Goal: Find specific page/section: Find specific page/section

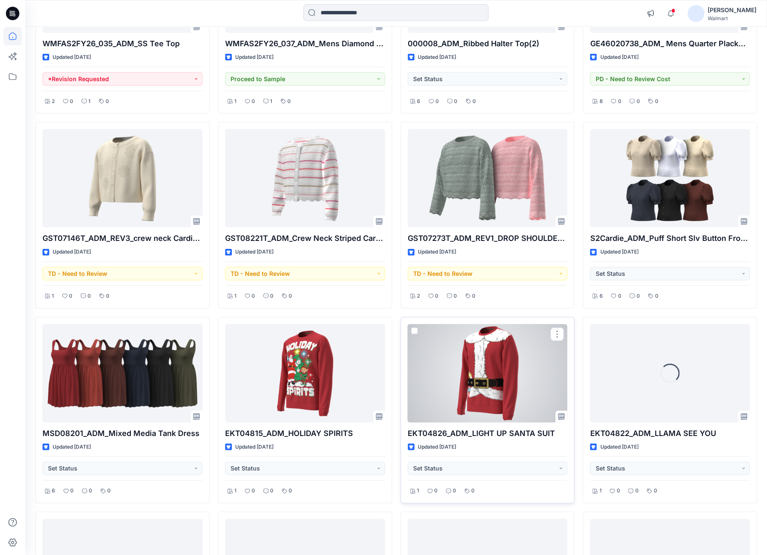
scroll to position [1682, 0]
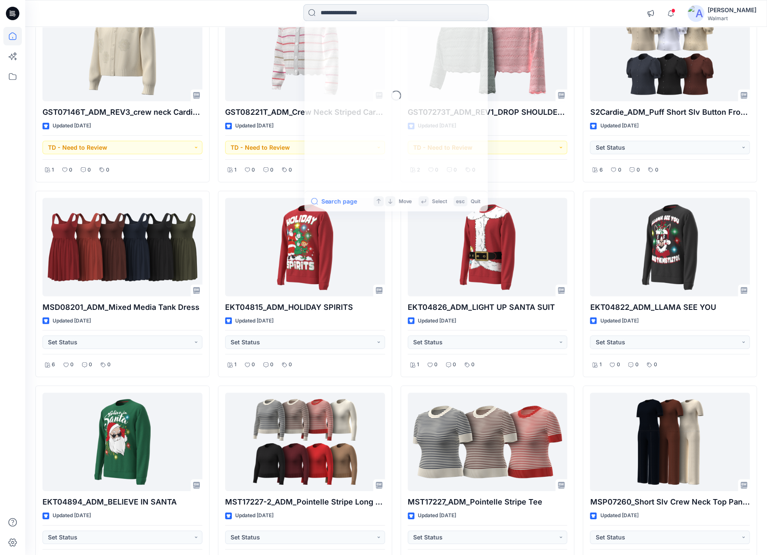
click at [360, 11] on input at bounding box center [395, 12] width 185 height 17
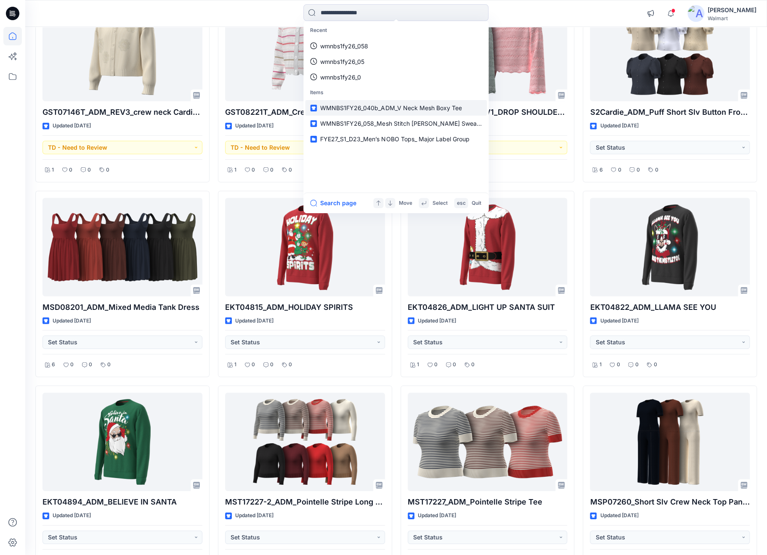
click at [368, 108] on span "WMNBS1FY26_040b_ADM_V Neck Mesh Boxy Tee" at bounding box center [390, 107] width 141 height 7
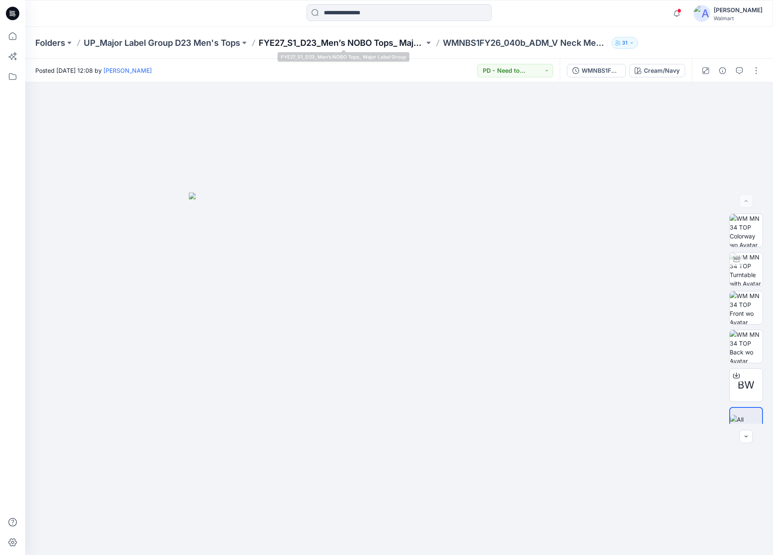
click at [365, 47] on p "FYE27_S1_D23_Men’s NOBO Tops_ Major Label Group" at bounding box center [342, 43] width 166 height 12
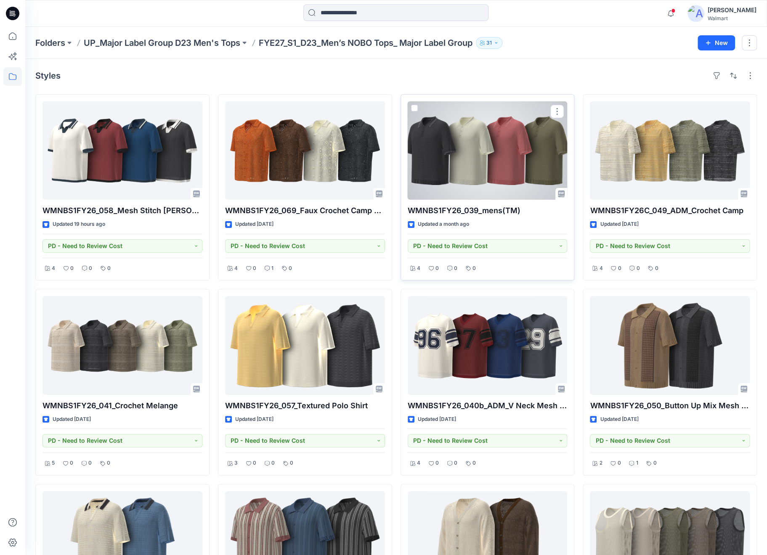
click at [479, 154] on div at bounding box center [488, 150] width 160 height 98
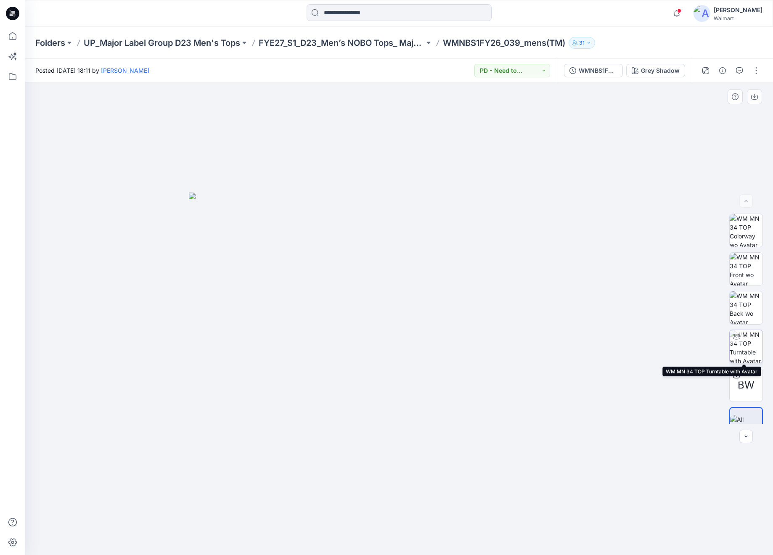
click at [745, 351] on img at bounding box center [746, 346] width 33 height 33
drag, startPoint x: 486, startPoint y: 180, endPoint x: 486, endPoint y: 175, distance: 5.0
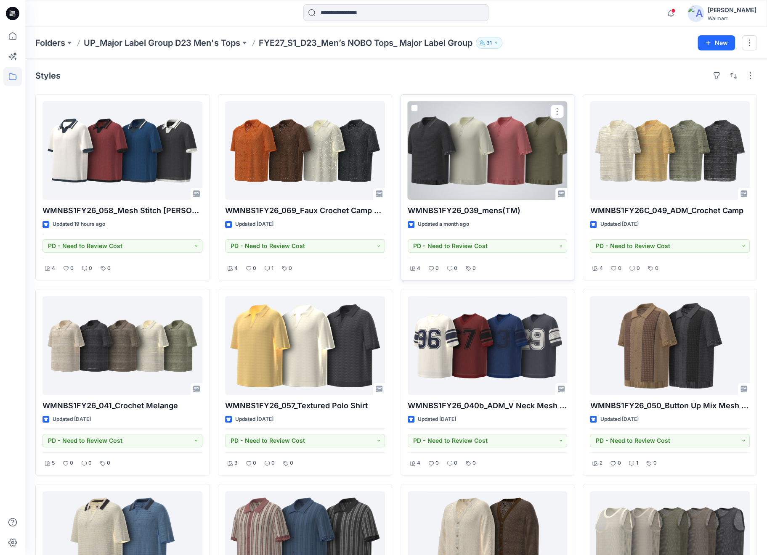
click at [497, 174] on div at bounding box center [488, 150] width 160 height 98
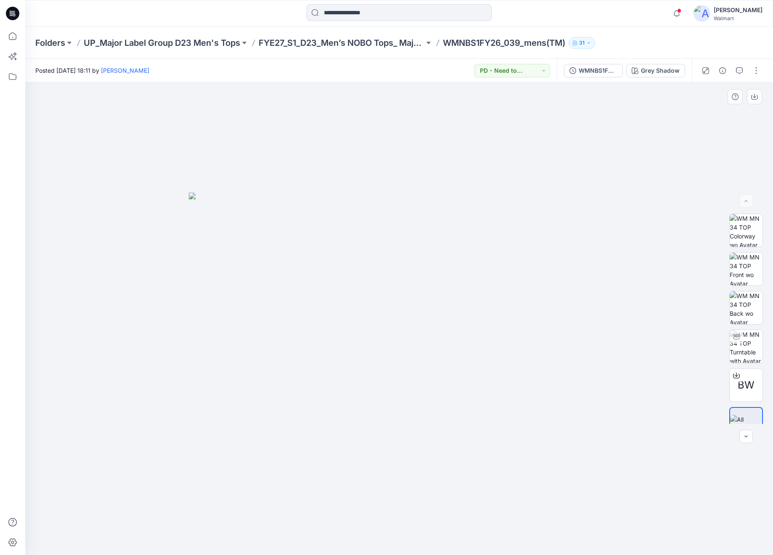
click at [505, 379] on img at bounding box center [399, 374] width 421 height 363
